Goal: Task Accomplishment & Management: Complete application form

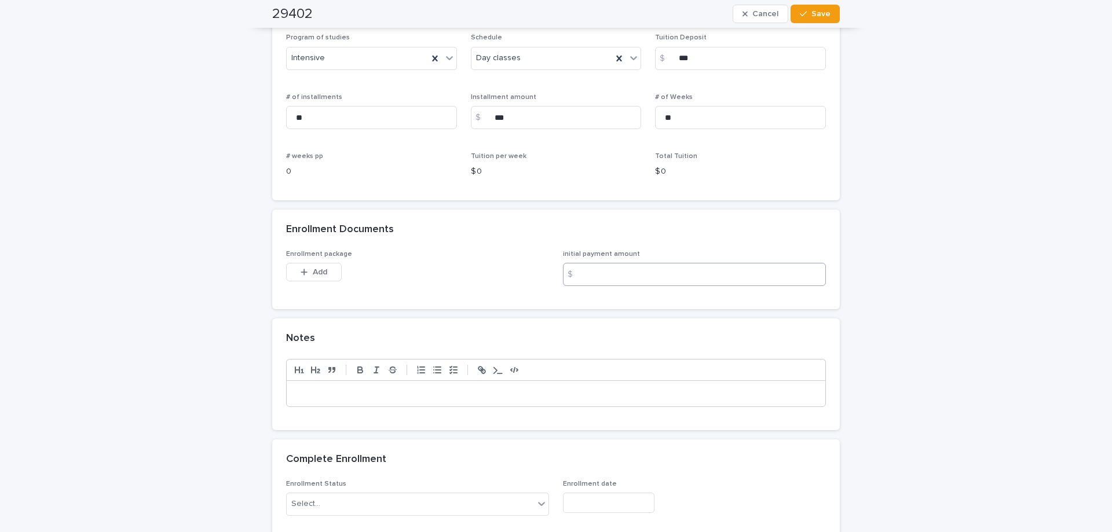
scroll to position [869, 0]
click at [309, 279] on button "Add" at bounding box center [314, 271] width 56 height 19
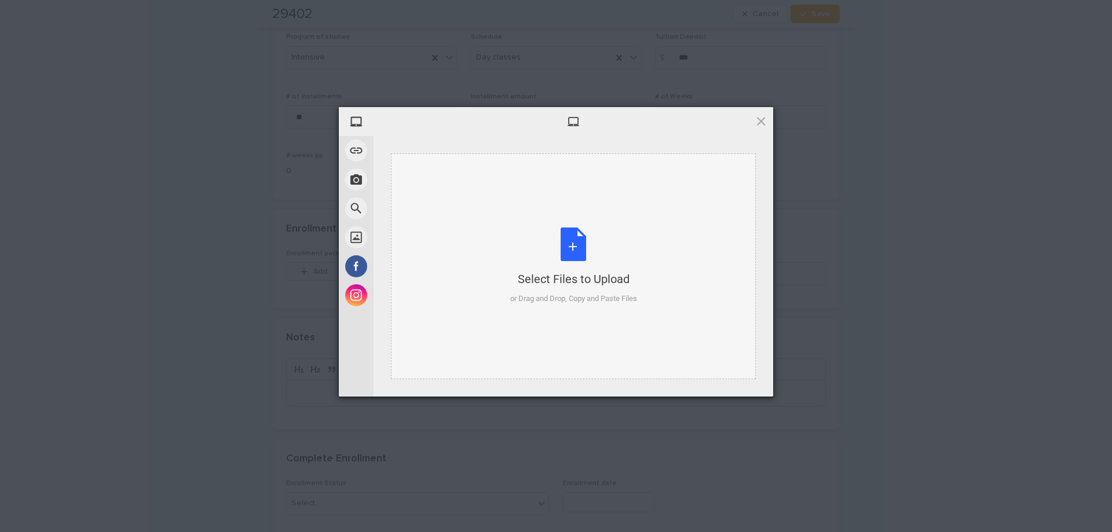
click at [570, 246] on div "Select Files to Upload or Drag and Drop, Copy and Paste Files" at bounding box center [573, 266] width 127 height 77
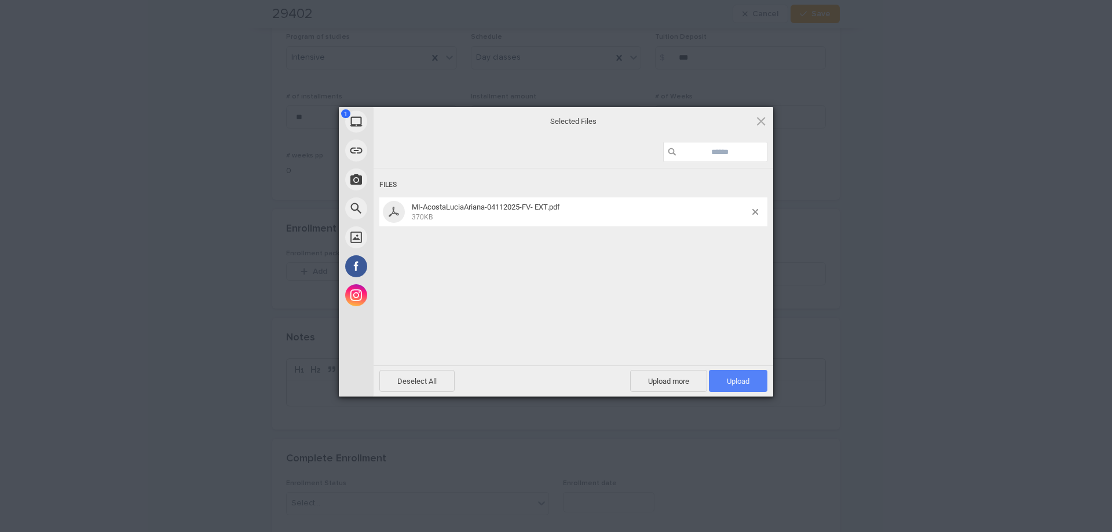
click at [727, 374] on span "Upload 1" at bounding box center [738, 381] width 58 height 22
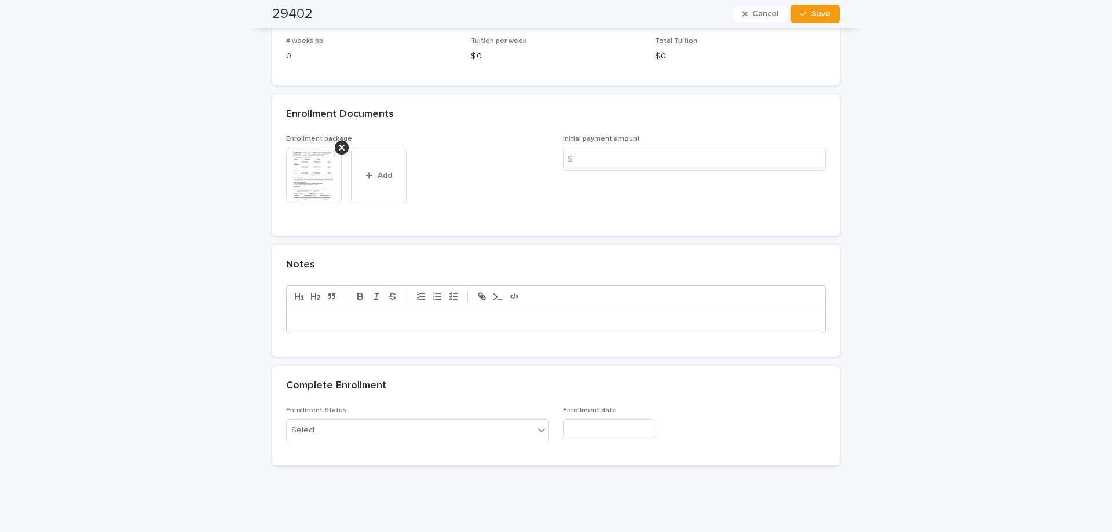
scroll to position [985, 0]
click at [345, 330] on div at bounding box center [556, 318] width 539 height 25
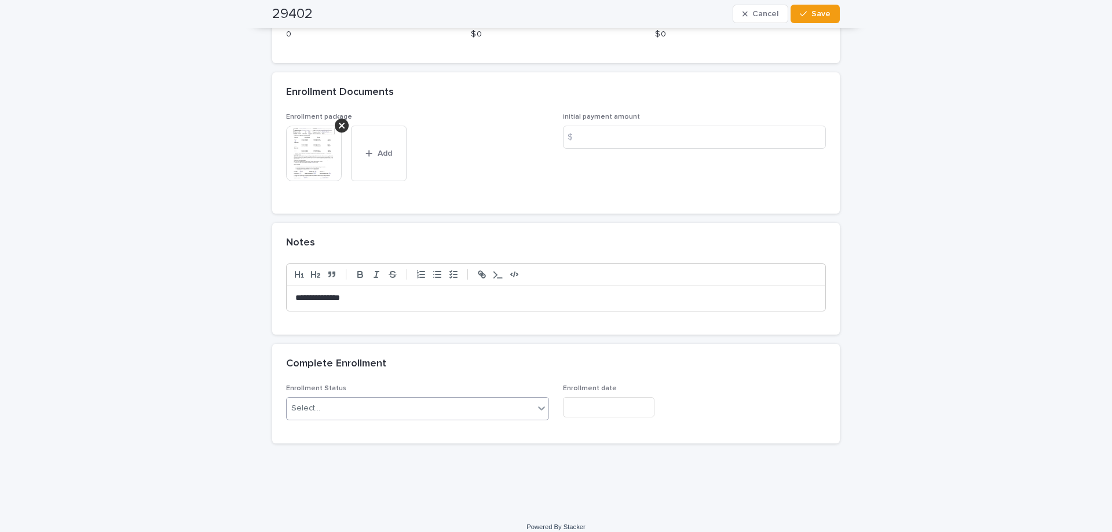
scroll to position [1017, 0]
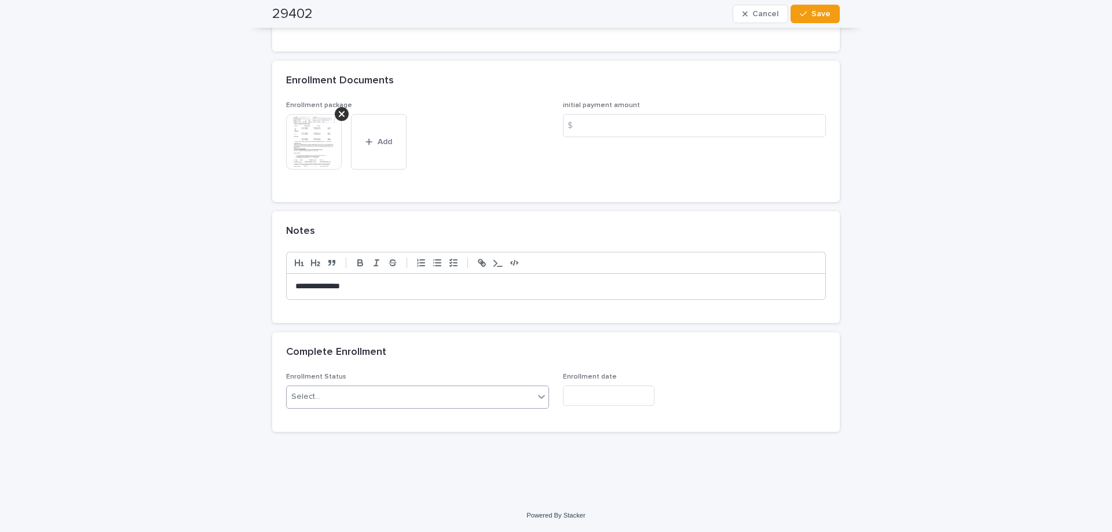
click at [499, 393] on div "Select..." at bounding box center [410, 396] width 247 height 19
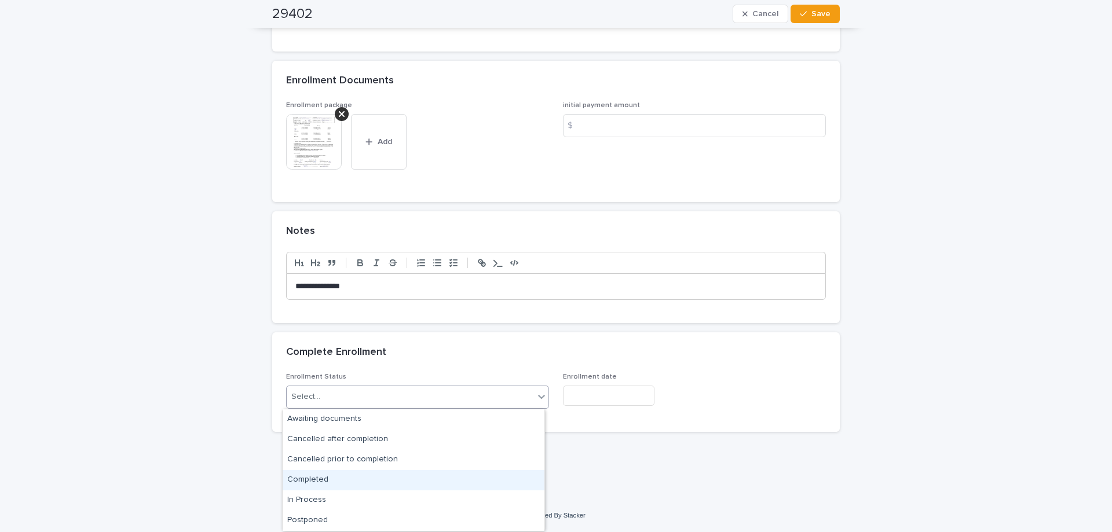
click at [308, 487] on div "Completed" at bounding box center [414, 480] width 262 height 20
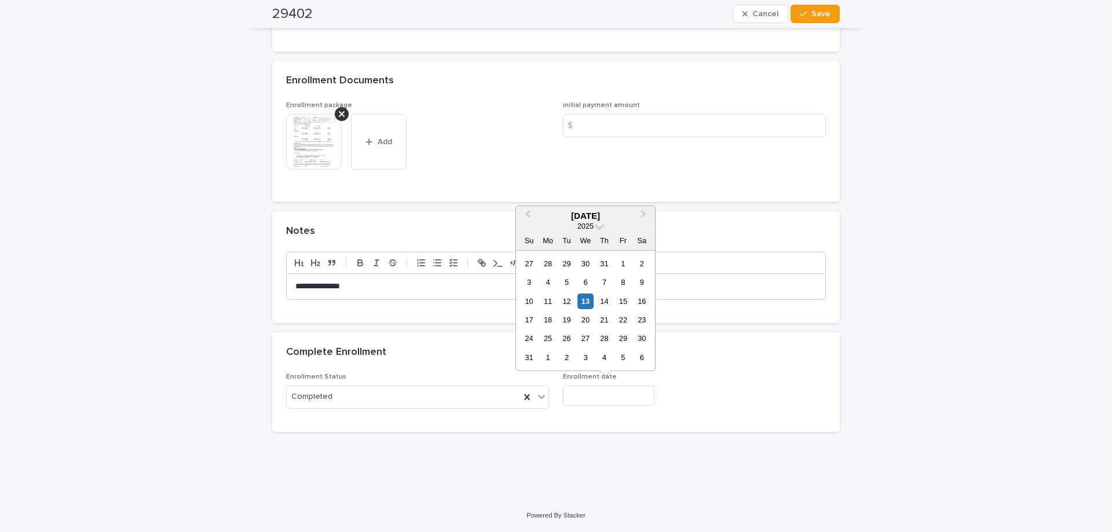
click at [584, 392] on input "text" at bounding box center [609, 396] width 92 height 20
click at [591, 295] on div "13" at bounding box center [585, 302] width 16 height 16
type input "**********"
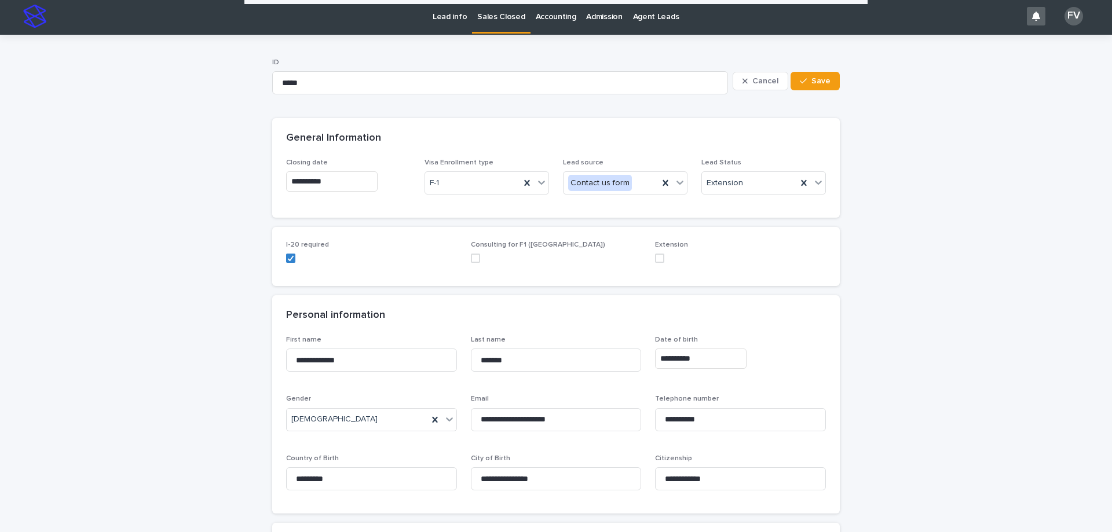
scroll to position [0, 0]
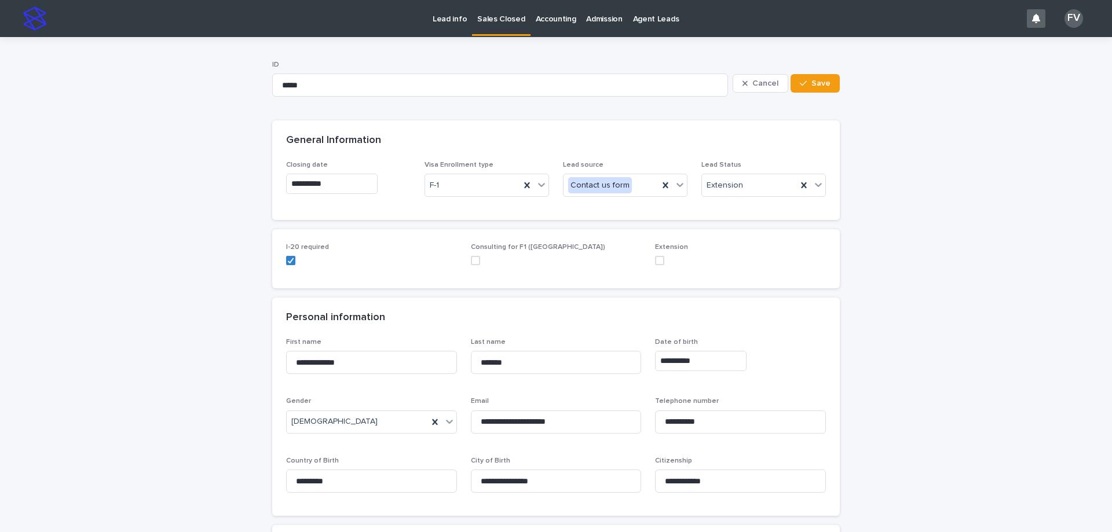
click at [811, 74] on div "Cancel Save" at bounding box center [786, 83] width 107 height 46
click at [815, 78] on button "Save" at bounding box center [815, 83] width 49 height 19
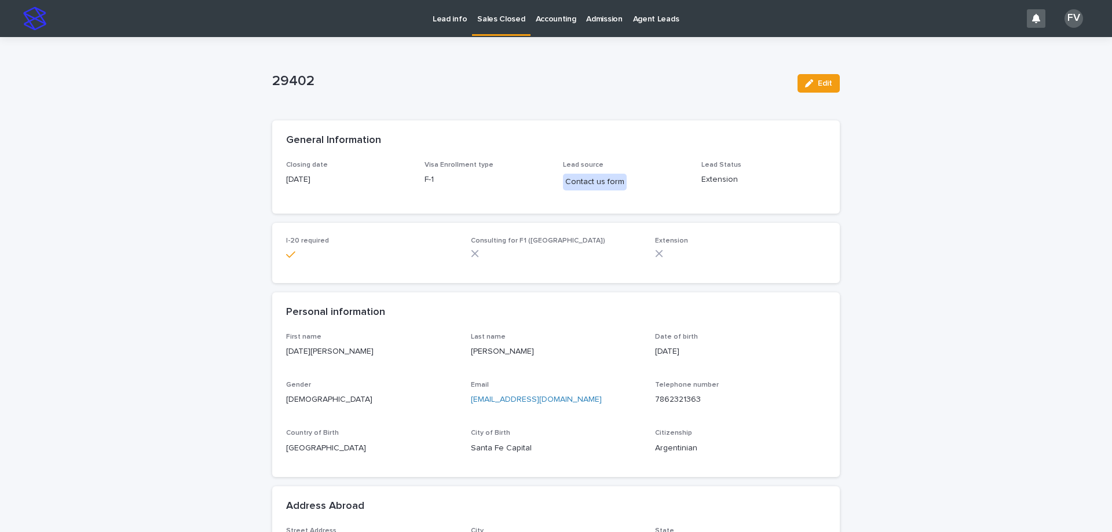
click at [463, 16] on p "Lead info" at bounding box center [450, 12] width 34 height 24
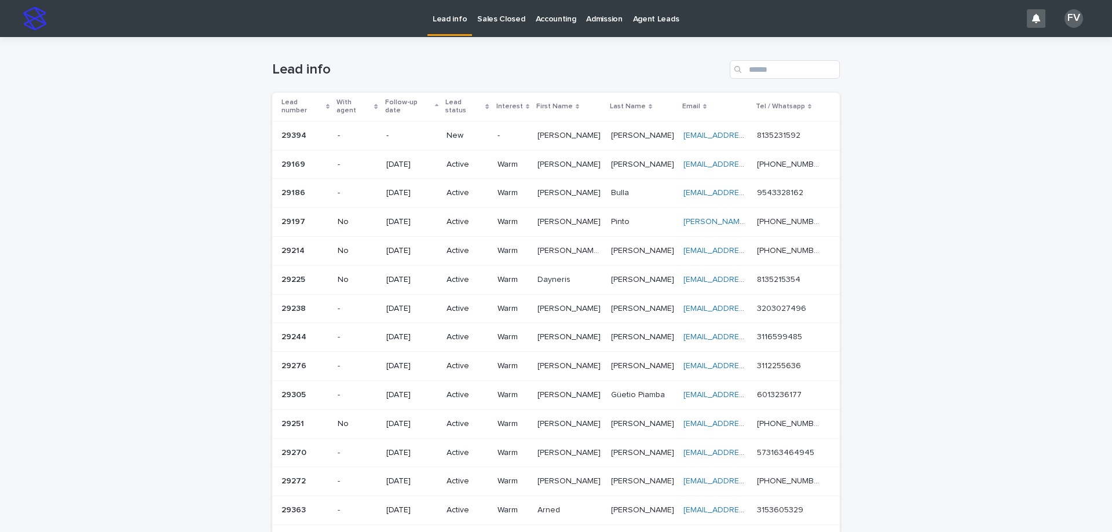
click at [448, 131] on p "New" at bounding box center [467, 136] width 41 height 10
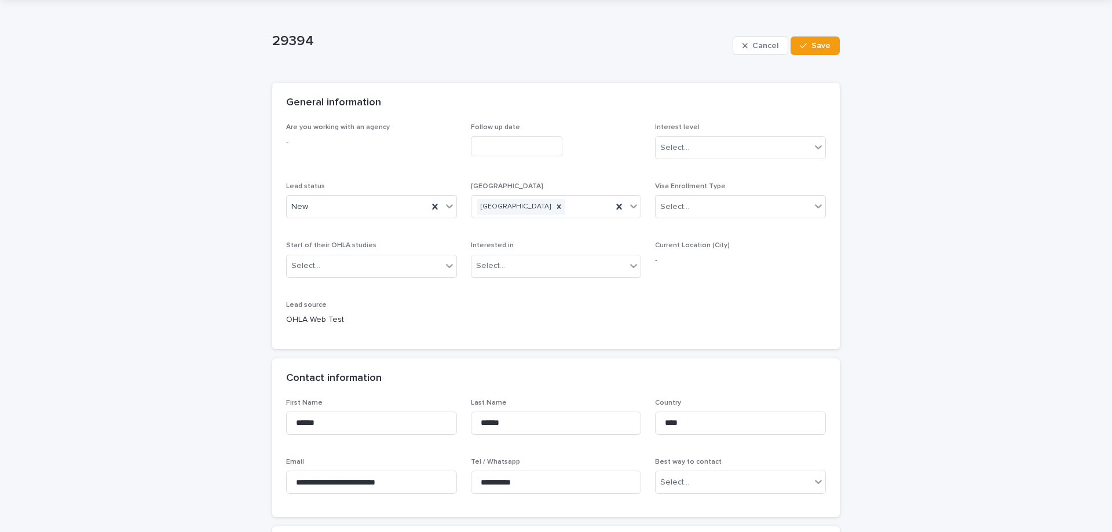
scroll to position [58, 0]
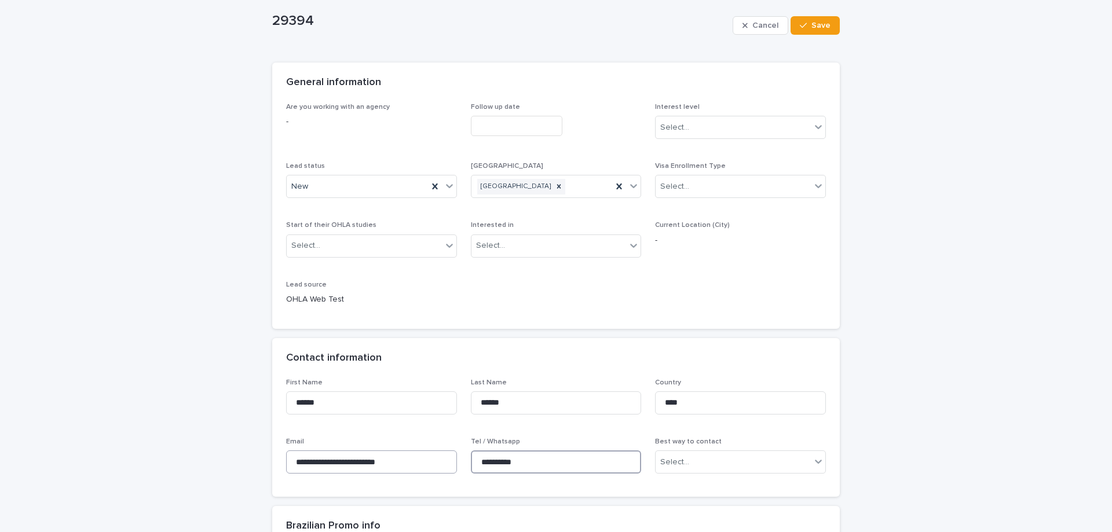
drag, startPoint x: 524, startPoint y: 461, endPoint x: 415, endPoint y: 458, distance: 108.9
click at [415, 458] on div "**********" at bounding box center [556, 431] width 540 height 105
click at [339, 181] on div "New" at bounding box center [357, 186] width 141 height 19
click at [343, 187] on div "Pending sale" at bounding box center [357, 186] width 141 height 19
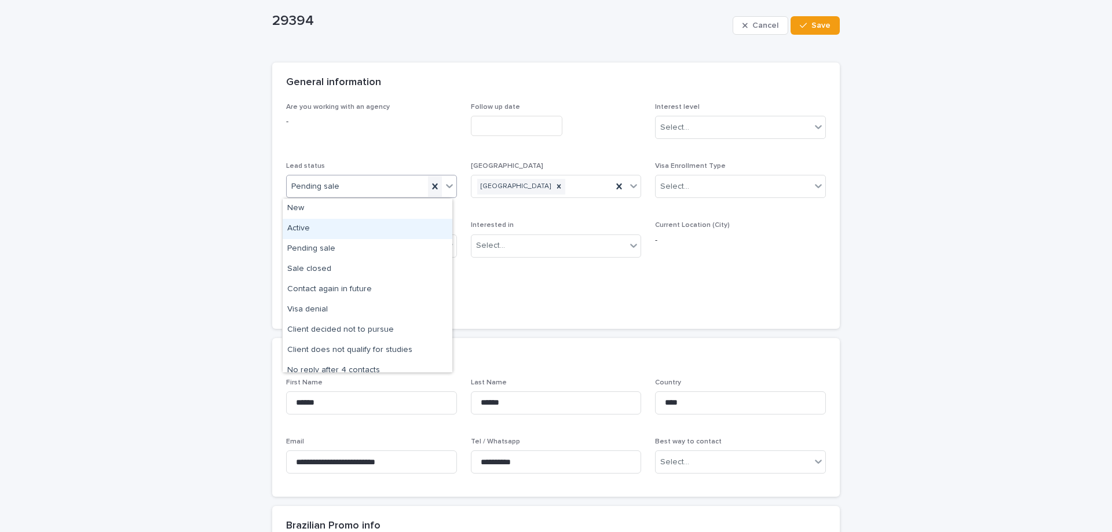
drag, startPoint x: 346, startPoint y: 226, endPoint x: 433, endPoint y: 182, distance: 97.4
click at [349, 225] on div "Active" at bounding box center [368, 229] width 170 height 20
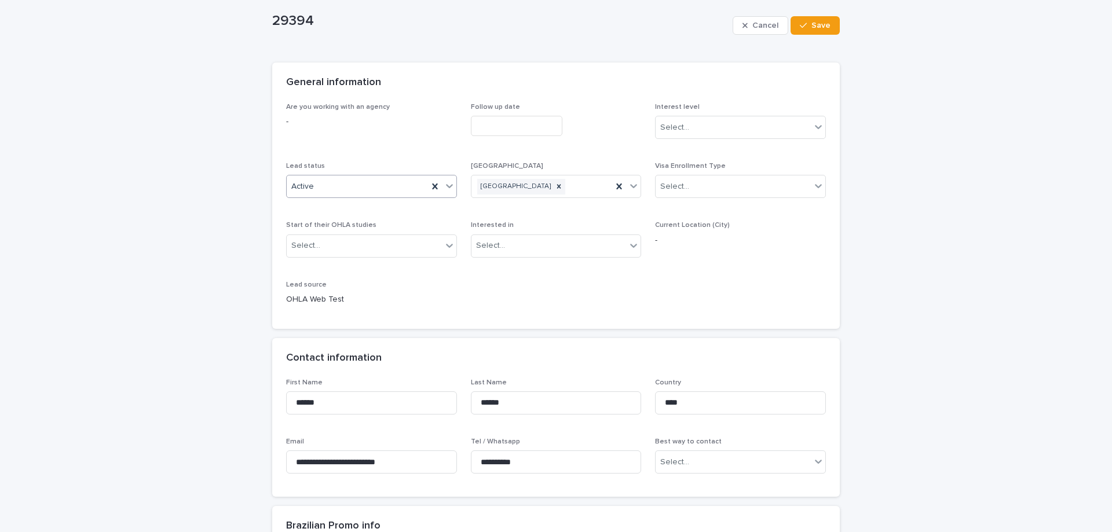
click at [491, 127] on input "text" at bounding box center [517, 126] width 92 height 20
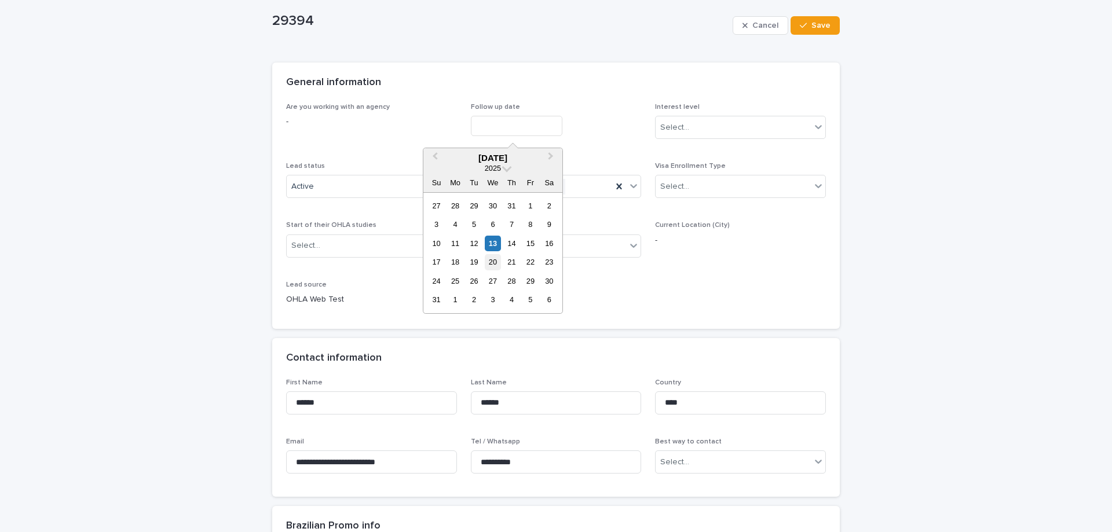
click at [493, 264] on div "20" at bounding box center [493, 262] width 16 height 16
type input "**********"
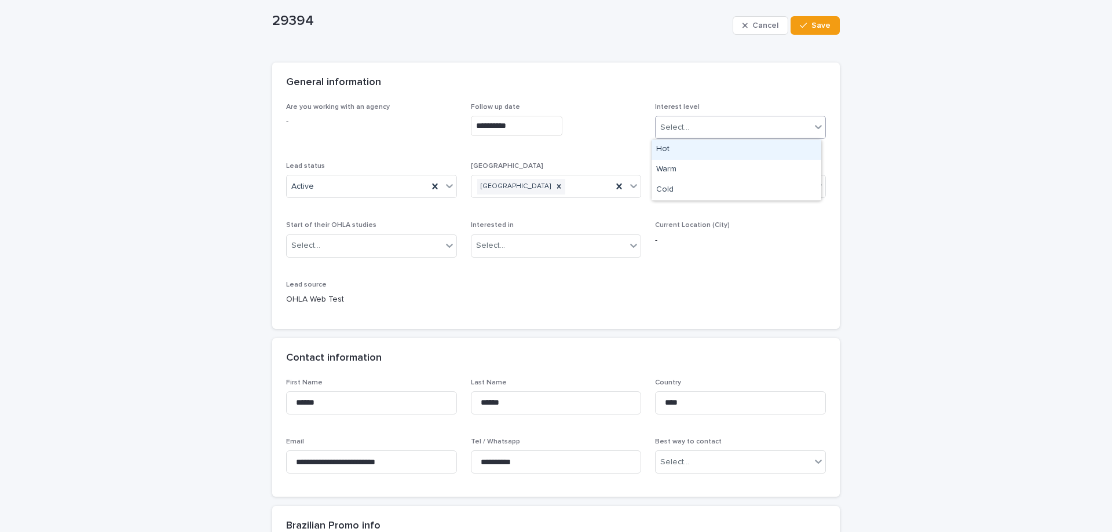
click at [722, 129] on div "Select..." at bounding box center [733, 127] width 155 height 19
click at [722, 173] on div "Warm" at bounding box center [737, 170] width 170 height 20
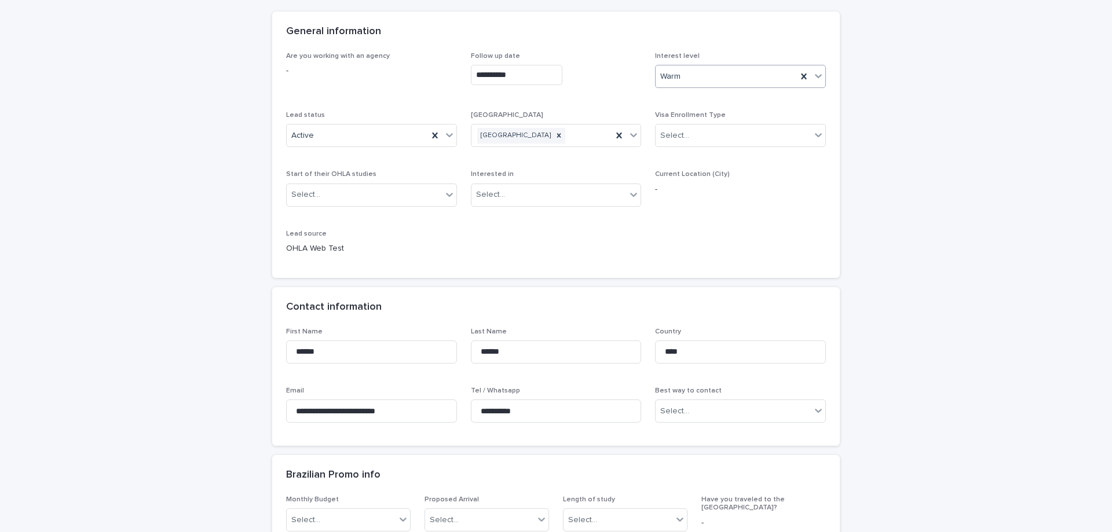
scroll to position [116, 0]
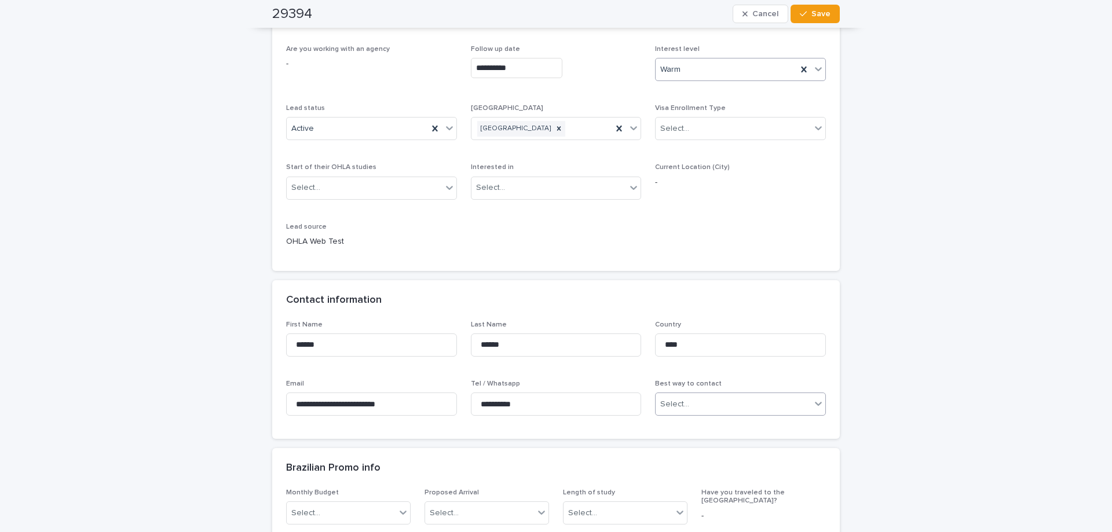
click at [722, 407] on div "Select..." at bounding box center [733, 404] width 155 height 19
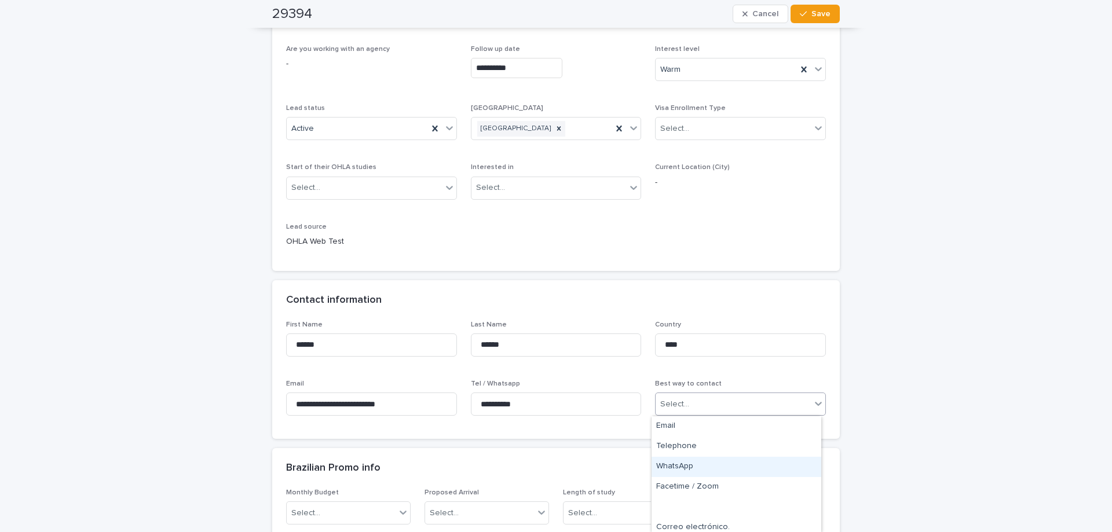
click at [695, 470] on div "WhatsApp" at bounding box center [737, 467] width 170 height 20
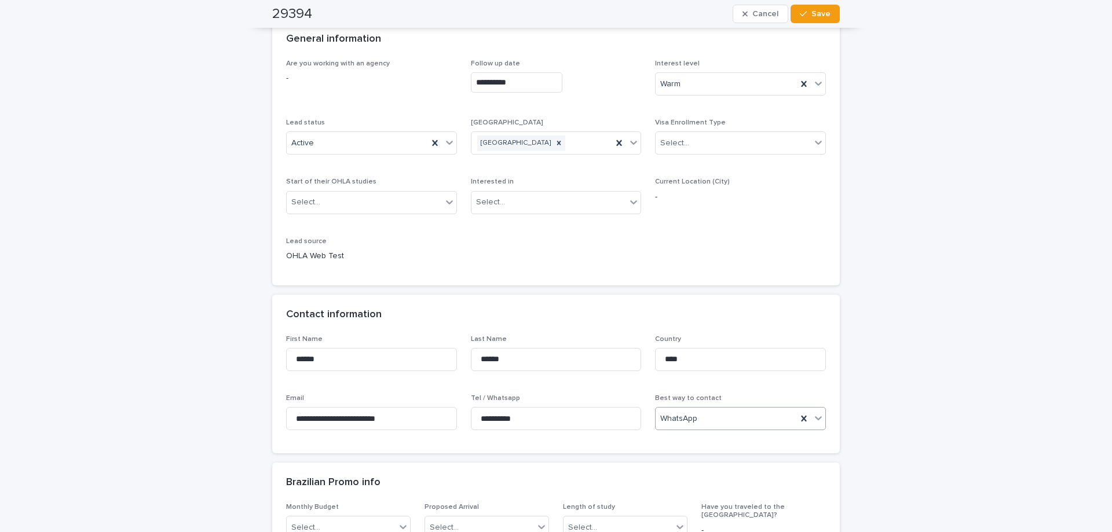
scroll to position [0, 0]
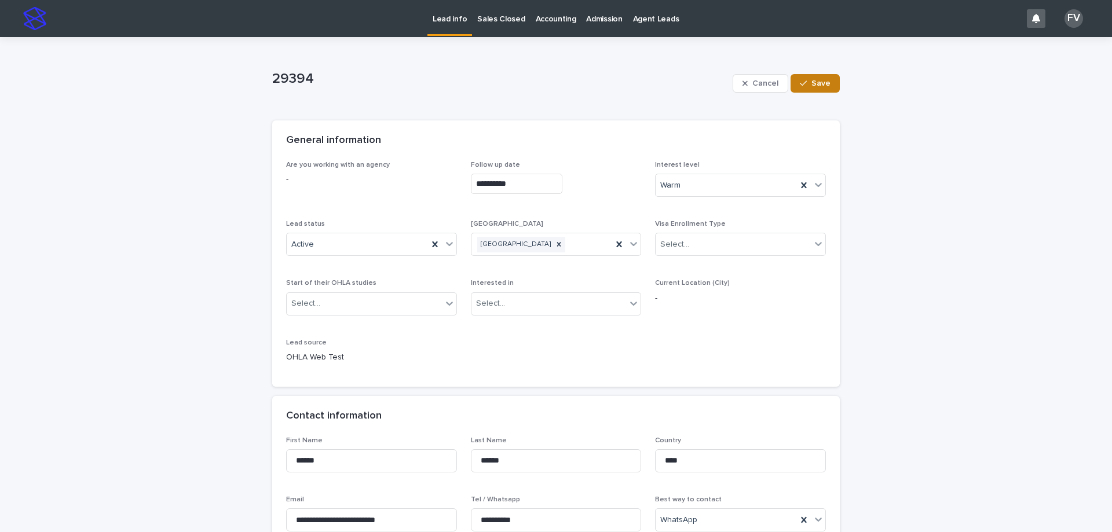
click at [814, 82] on span "Save" at bounding box center [820, 83] width 19 height 8
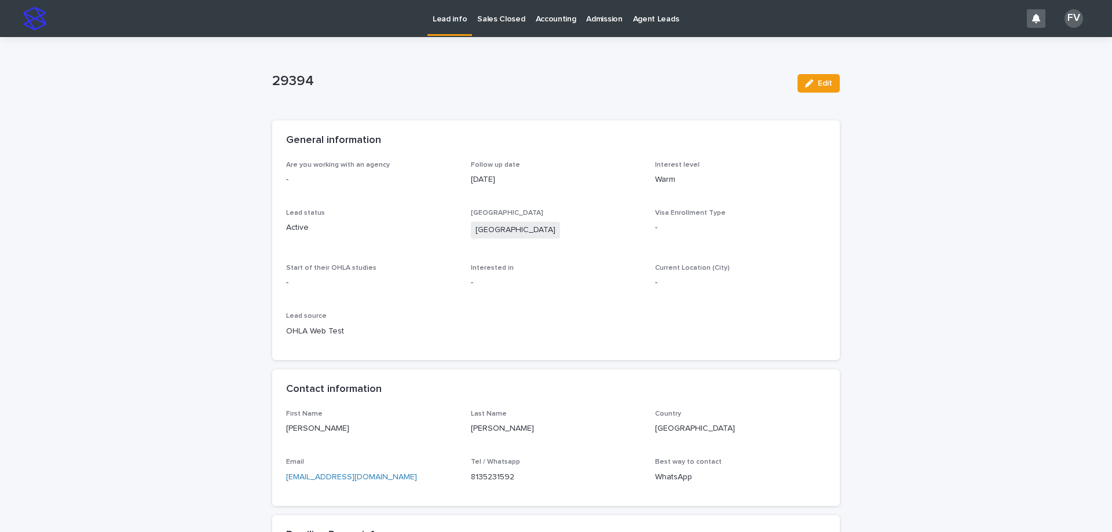
click at [464, 35] on div "Lead info" at bounding box center [449, 18] width 45 height 36
click at [456, 26] on link "Lead info" at bounding box center [449, 17] width 45 height 34
